Goal: Transaction & Acquisition: Book appointment/travel/reservation

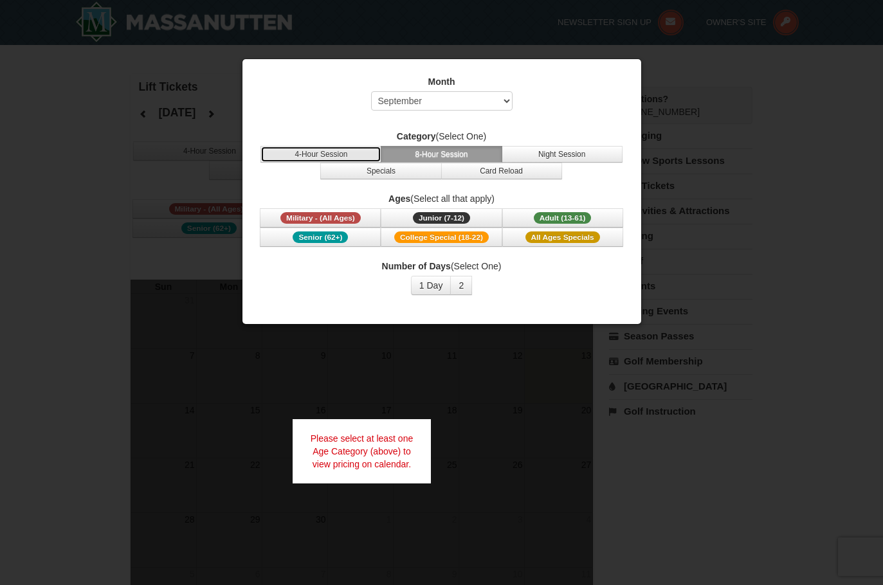
click at [357, 153] on button "4-Hour Session" at bounding box center [320, 154] width 121 height 17
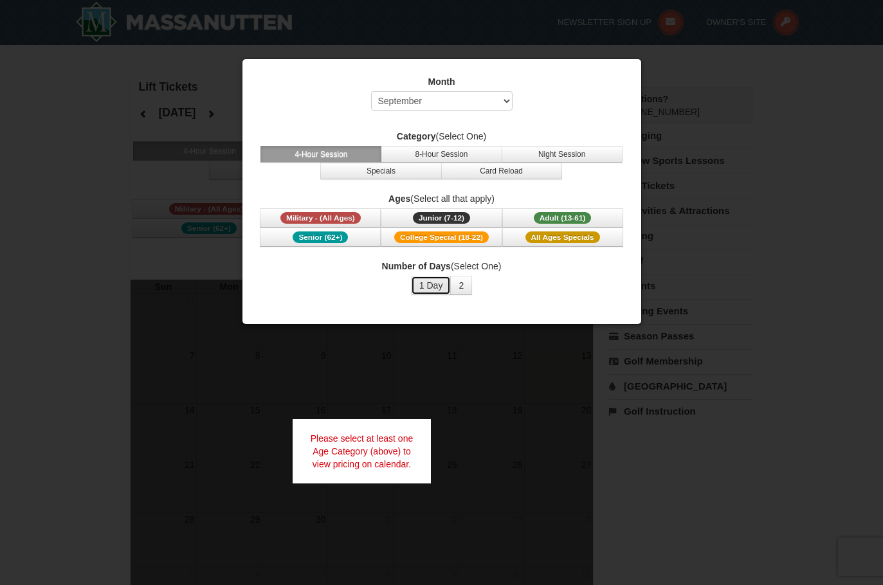
click at [438, 287] on button "1 Day" at bounding box center [431, 285] width 41 height 19
click at [458, 102] on select "Select September October November December January February March April May Jun…" at bounding box center [441, 100] width 141 height 19
select select "12"
click at [371, 91] on select "Select September October November December January February March April May Jun…" at bounding box center [441, 100] width 141 height 19
drag, startPoint x: 527, startPoint y: 241, endPoint x: 527, endPoint y: 220, distance: 21.2
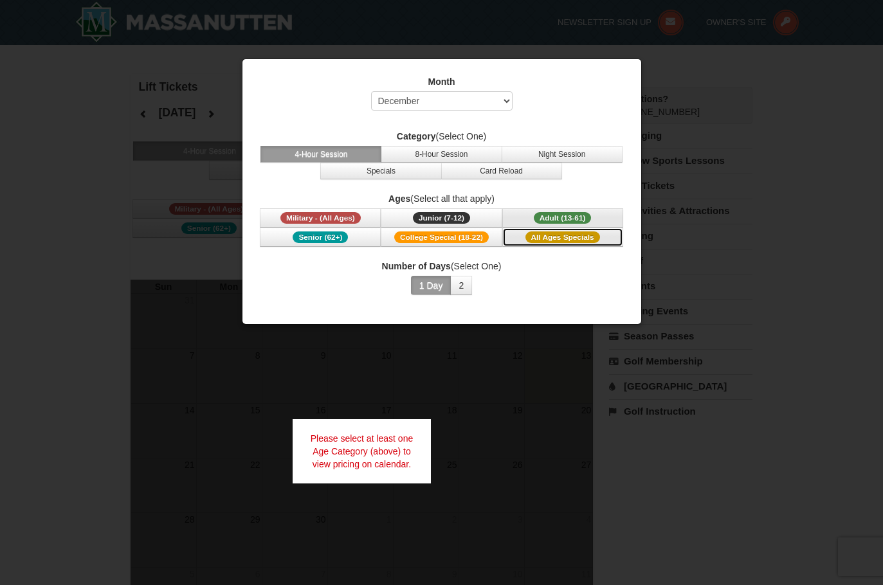
click at [527, 220] on span "Military - (All Ages) Junior (7-12) (7 - 12) Adult (13-61) (13 - 61) Senior (62…" at bounding box center [441, 227] width 366 height 39
click at [527, 220] on button "Adult (13-61) (13 - 61)" at bounding box center [562, 217] width 121 height 19
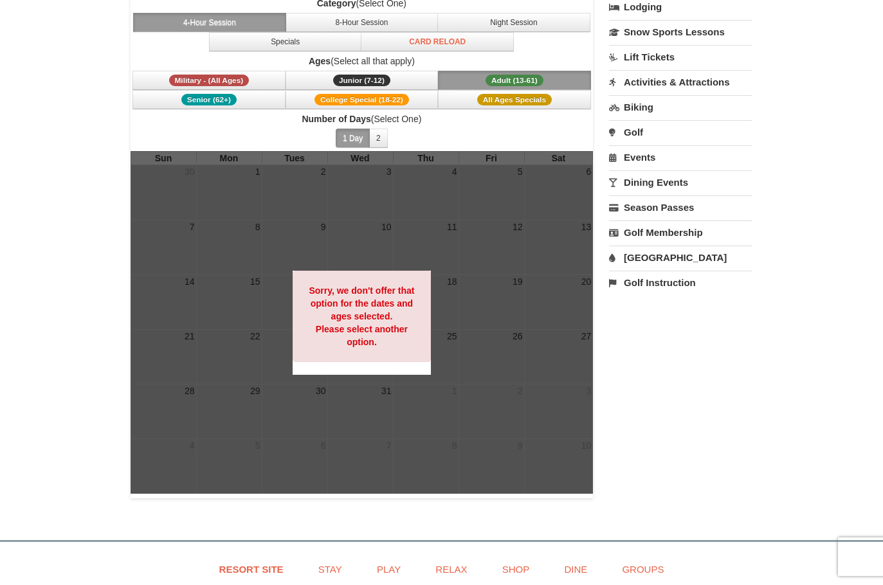
scroll to position [64, 0]
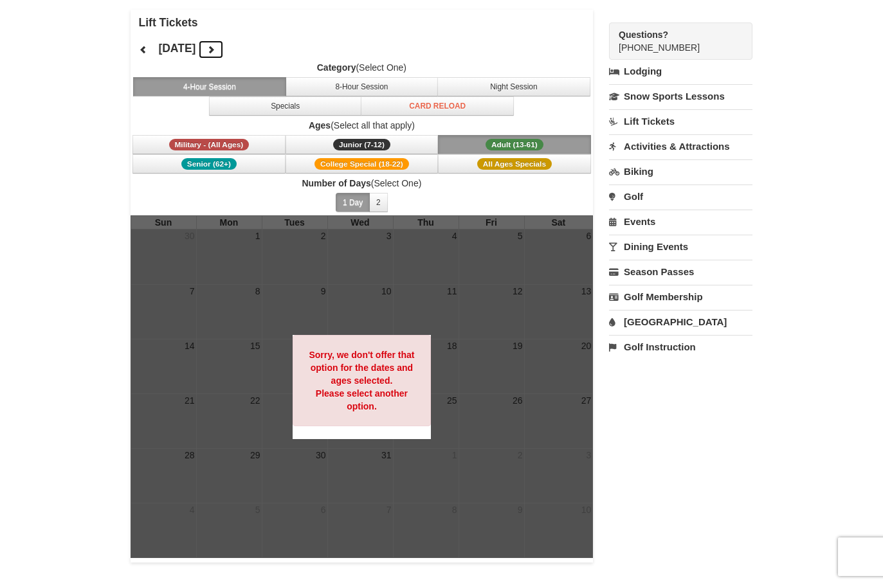
click at [215, 48] on icon at bounding box center [210, 49] width 9 height 9
click at [460, 139] on button "Adult (13-61) (13 - 61)" at bounding box center [514, 144] width 153 height 19
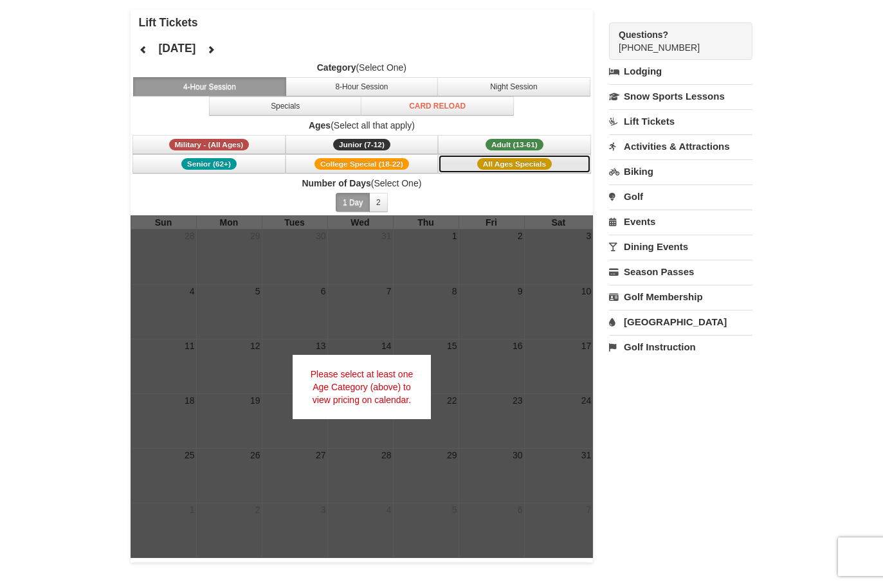
click at [467, 160] on button "All Ages Specials" at bounding box center [514, 163] width 153 height 19
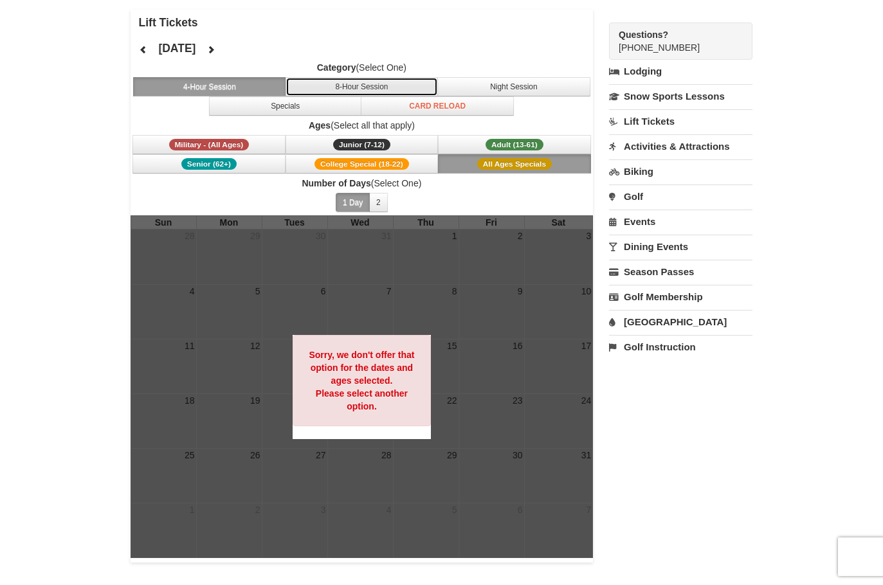
click at [317, 86] on button "8-Hour Session" at bounding box center [361, 86] width 153 height 19
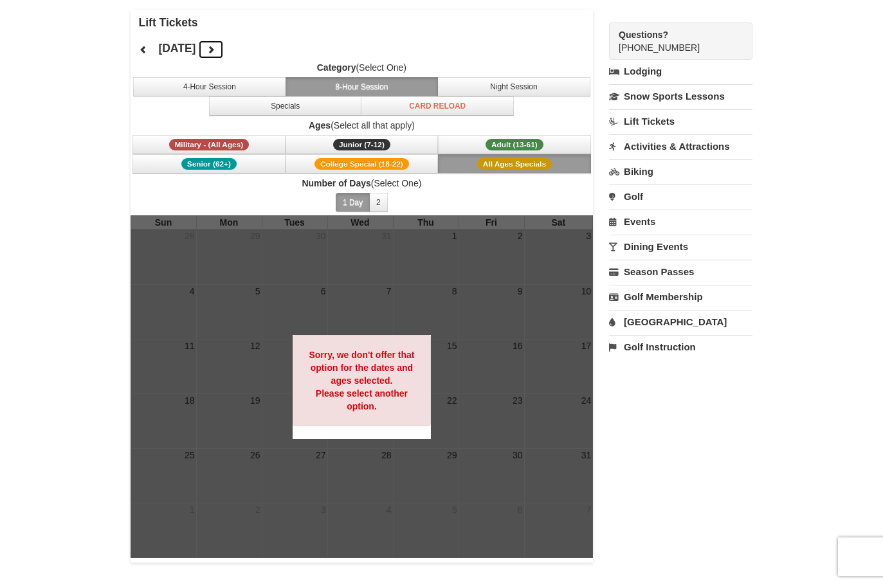
click at [215, 50] on icon at bounding box center [210, 49] width 9 height 9
click at [672, 123] on link "Lift Tickets" at bounding box center [680, 121] width 143 height 24
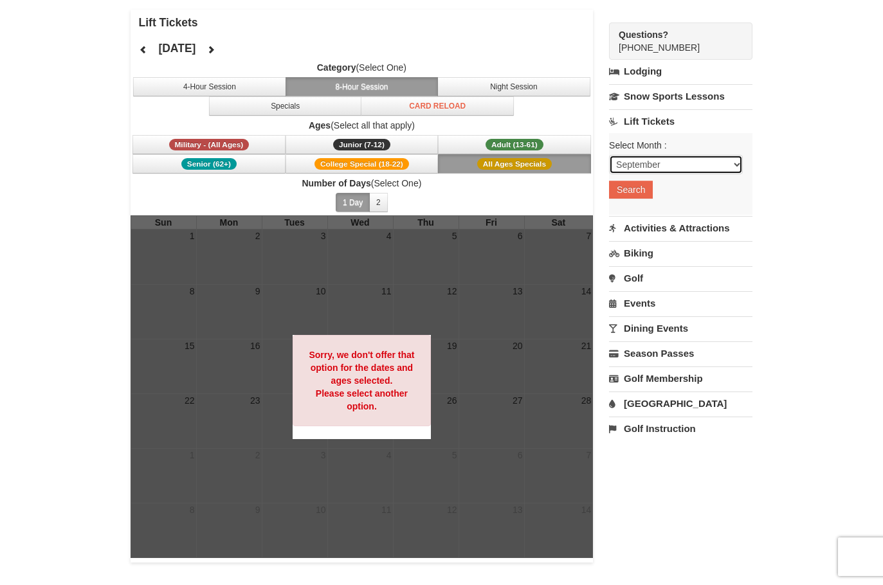
drag, startPoint x: 678, startPoint y: 160, endPoint x: 685, endPoint y: 150, distance: 12.0
click at [681, 156] on select "September October November December January February March April May June July …" at bounding box center [676, 164] width 134 height 19
select select "12"
click at [609, 155] on select "September October November December January February March April May June July …" at bounding box center [676, 164] width 134 height 19
click at [644, 193] on button "Search" at bounding box center [631, 190] width 44 height 18
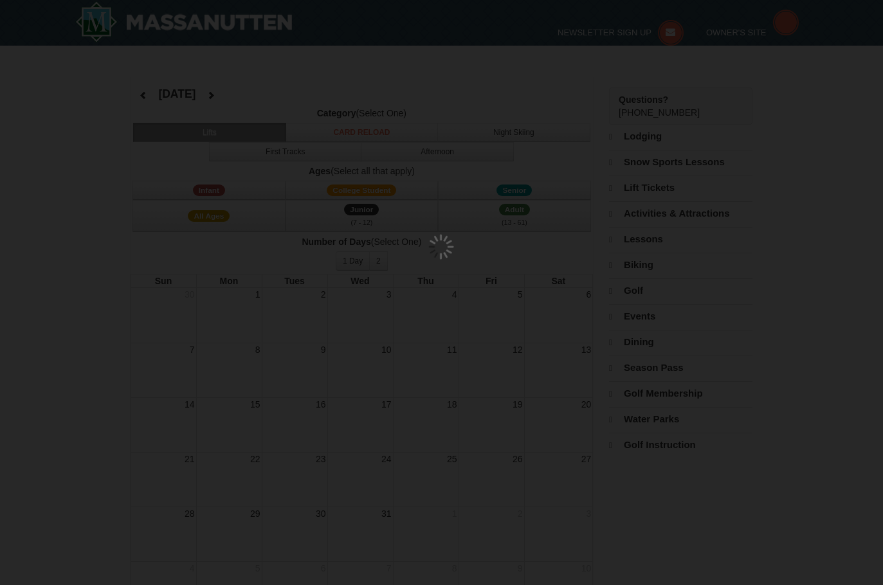
select select "12"
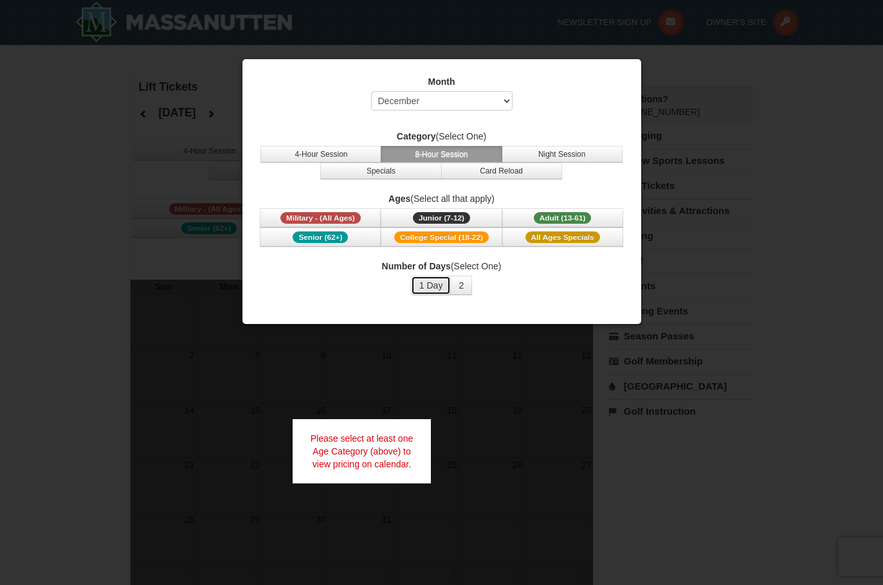
click at [426, 287] on button "1 Day" at bounding box center [431, 285] width 41 height 19
click at [545, 237] on span "All Ages Specials" at bounding box center [562, 237] width 75 height 12
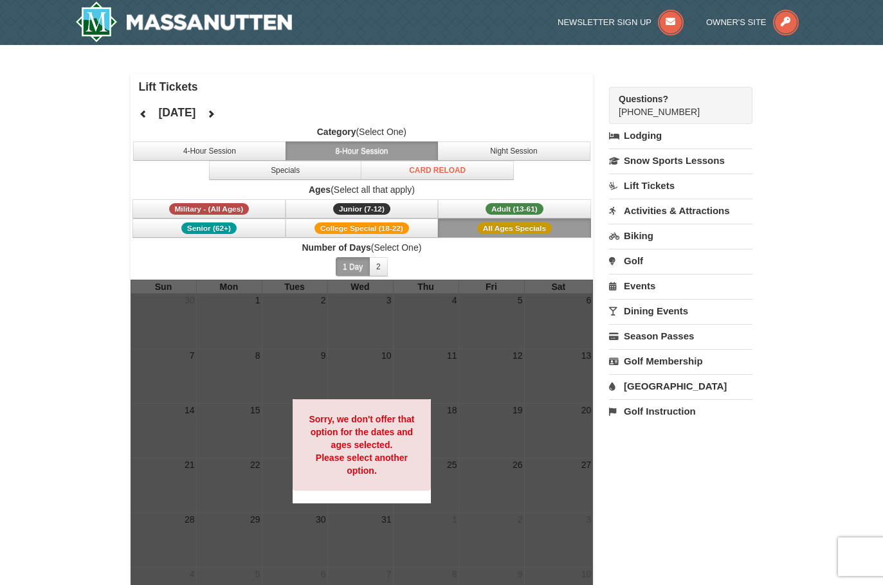
click at [665, 185] on link "Lift Tickets" at bounding box center [680, 186] width 143 height 24
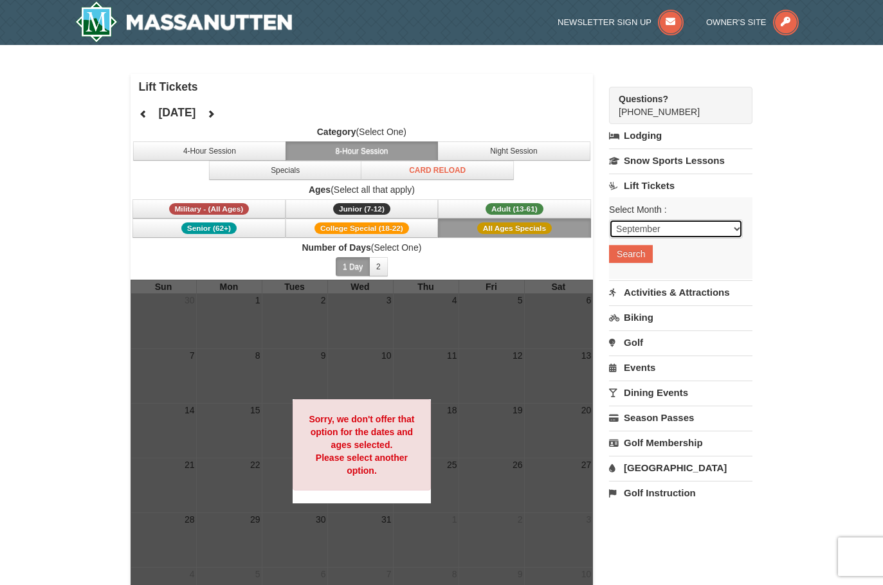
click at [678, 226] on select "September October November December January February March April May June July …" at bounding box center [676, 228] width 134 height 19
select select "2"
click at [609, 219] on select "September October November December January February March April May June July …" at bounding box center [676, 228] width 134 height 19
click at [648, 253] on button "Search" at bounding box center [631, 254] width 44 height 18
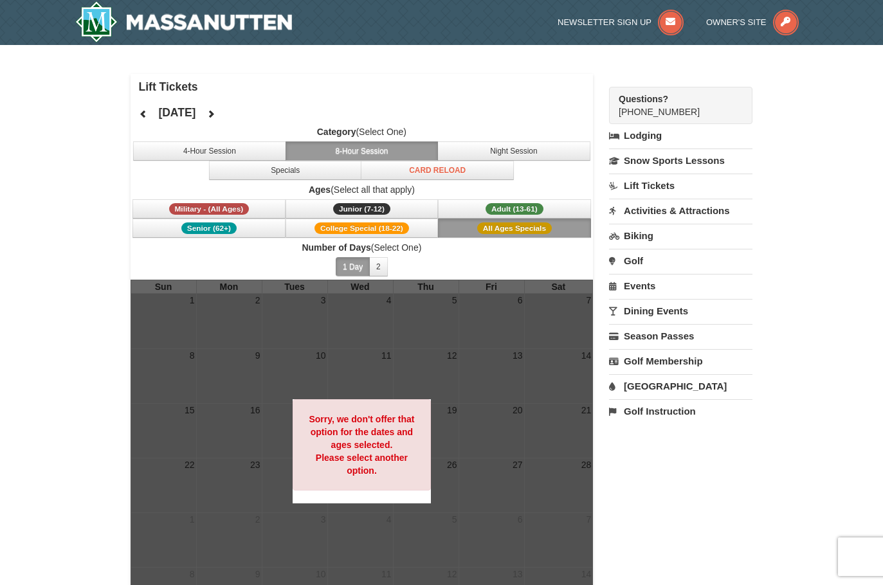
click at [509, 225] on span "All Ages Specials" at bounding box center [514, 228] width 75 height 12
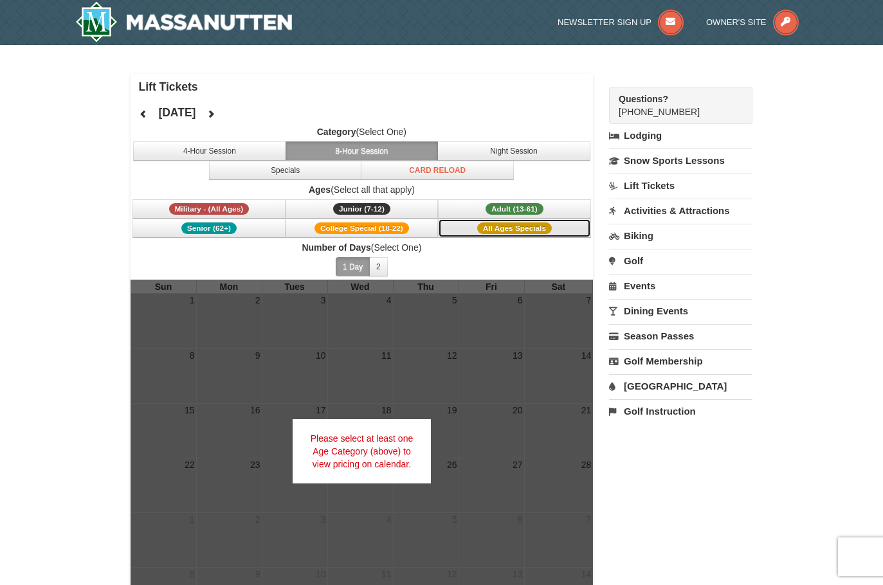
click at [504, 230] on span "All Ages Specials" at bounding box center [514, 228] width 75 height 12
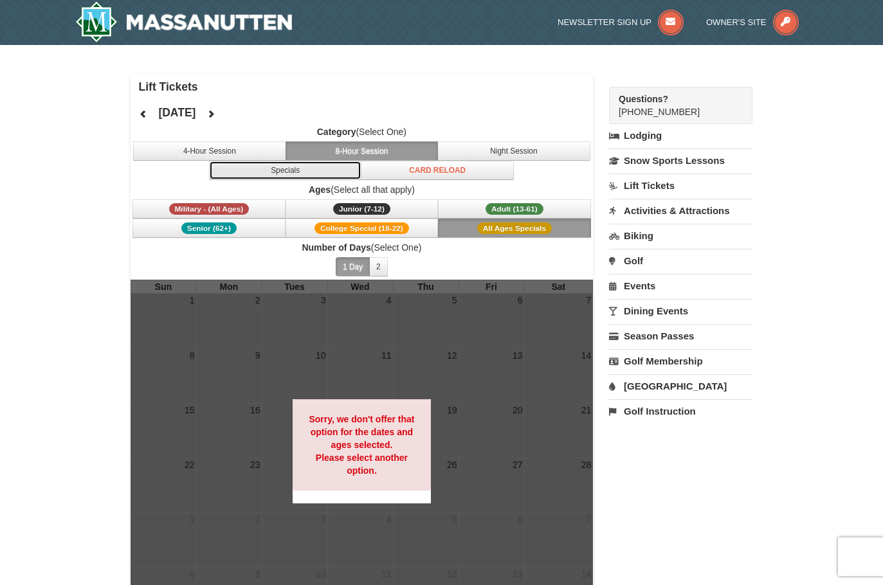
click at [321, 177] on button "Specials" at bounding box center [285, 170] width 153 height 19
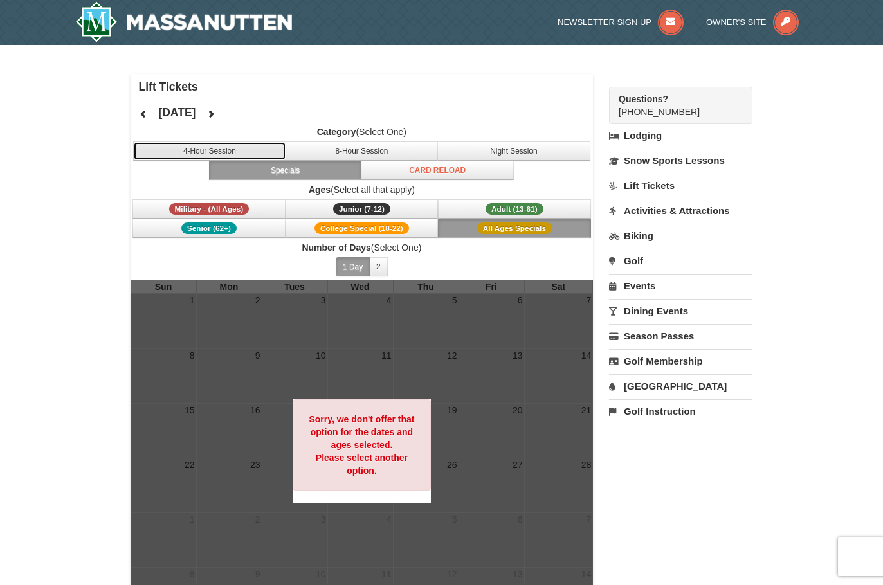
click at [241, 153] on button "4-Hour Session" at bounding box center [209, 150] width 153 height 19
